Goal: Find specific page/section: Find specific page/section

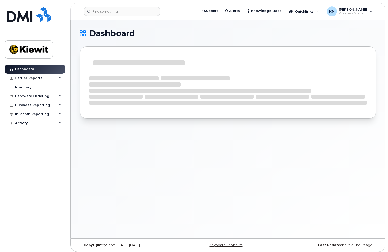
drag, startPoint x: 0, startPoint y: 0, endPoint x: 86, endPoint y: 156, distance: 178.4
click at [85, 156] on div "Dashboard" at bounding box center [228, 129] width 315 height 218
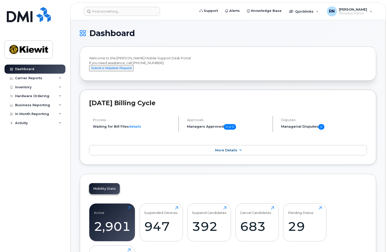
click at [44, 182] on div "Dashboard Carrier Reports Monthly Billing Data Daily Data Pooling Data Behavior…" at bounding box center [36, 154] width 62 height 180
click at [187, 37] on h1 "Dashboard" at bounding box center [227, 33] width 294 height 8
click at [126, 11] on input at bounding box center [122, 11] width 76 height 9
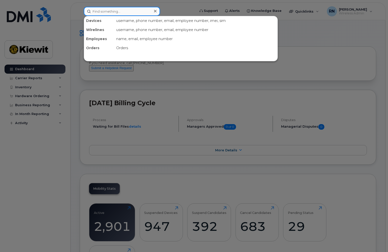
paste input "(236)660-4409"
type input "(236)660-4409"
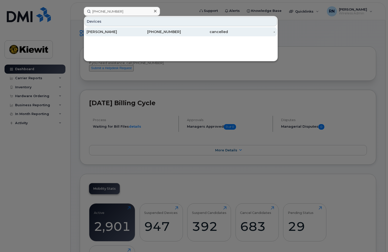
click at [125, 34] on div "[PERSON_NAME]" at bounding box center [110, 31] width 47 height 9
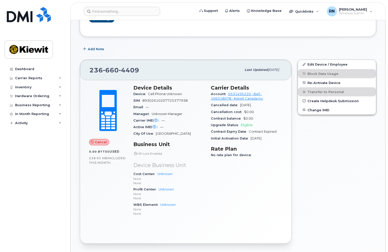
scroll to position [57, 0]
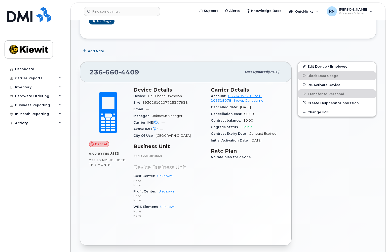
click at [165, 42] on div "Tags List Add tags Add Note [PHONE_NUMBER] Last updated [DATE] Cancel 0.00 Byte…" at bounding box center [228, 242] width 297 height 504
click at [247, 216] on div "Carrier Details Account 0531495220 - Bell - 106318078 - [PERSON_NAME] Canada In…" at bounding box center [247, 155] width 78 height 142
